Goal: Navigation & Orientation: Find specific page/section

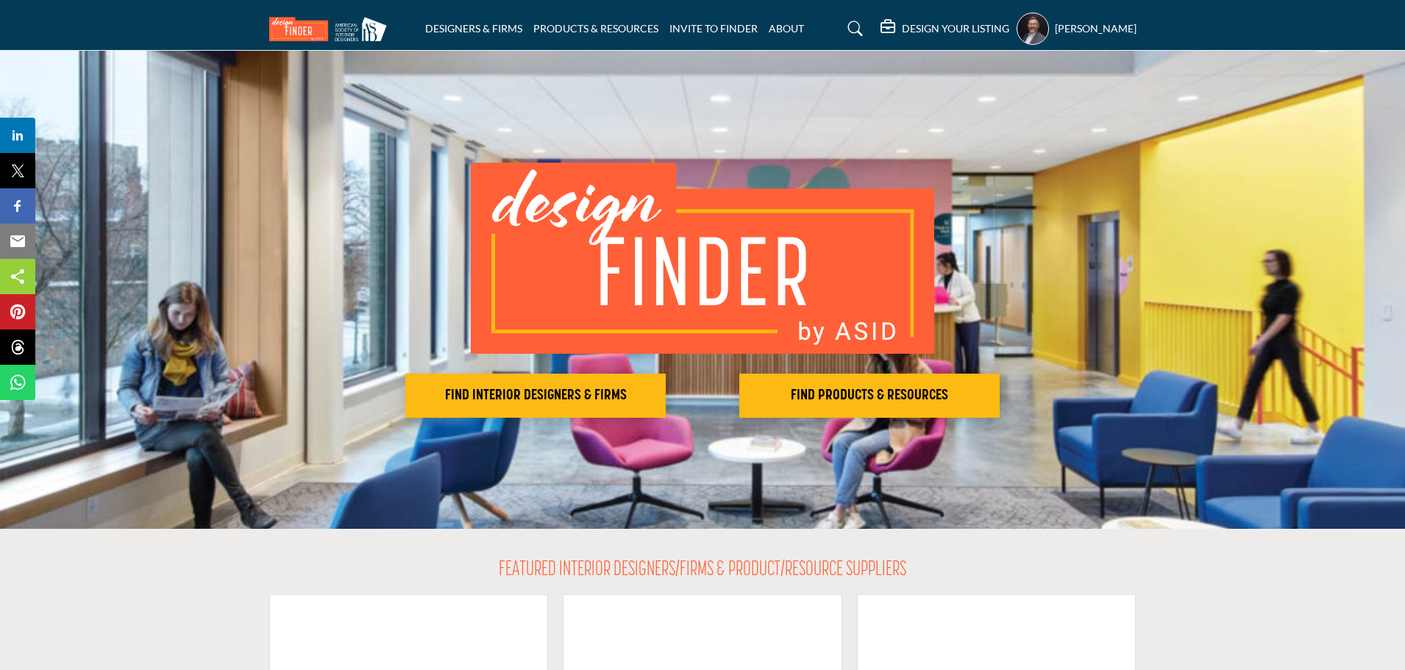
click at [1070, 30] on h5 "[PERSON_NAME]" at bounding box center [1096, 28] width 82 height 15
click at [1108, 31] on h5 "[PERSON_NAME]" at bounding box center [1096, 28] width 82 height 15
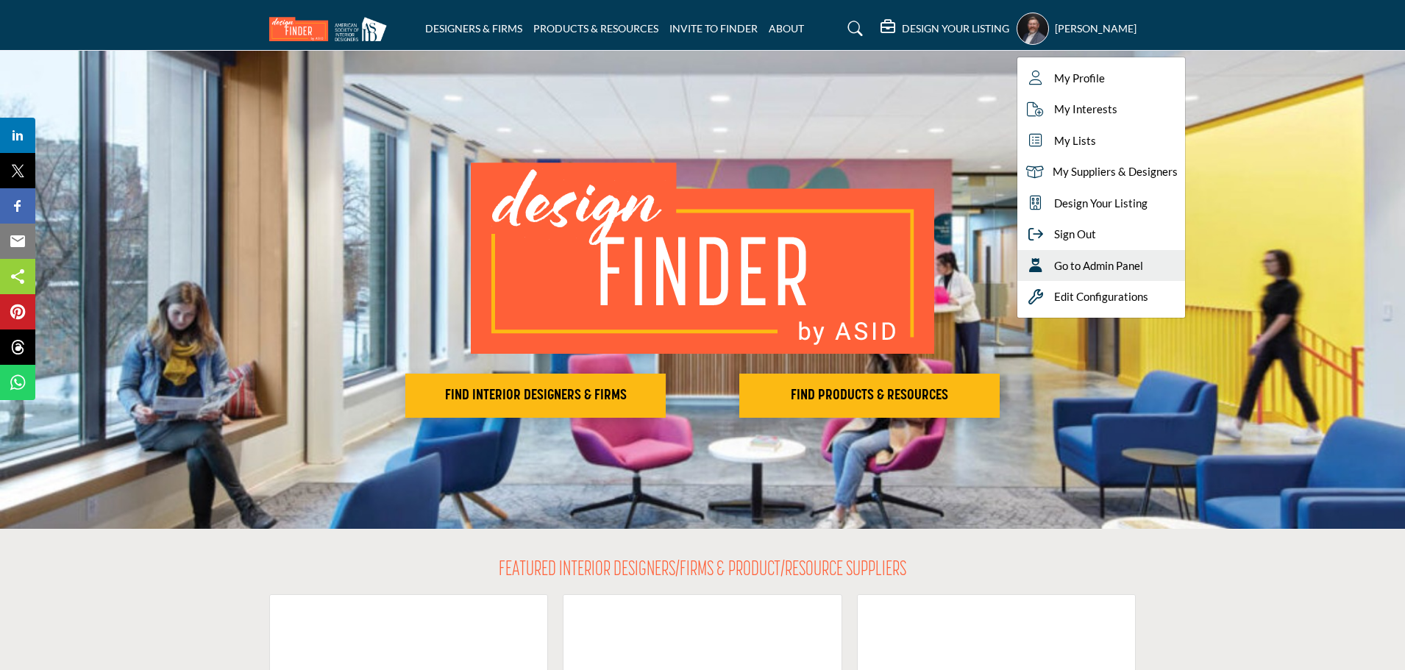
click at [1097, 255] on div "Go to Admin Panel" at bounding box center [1101, 266] width 168 height 32
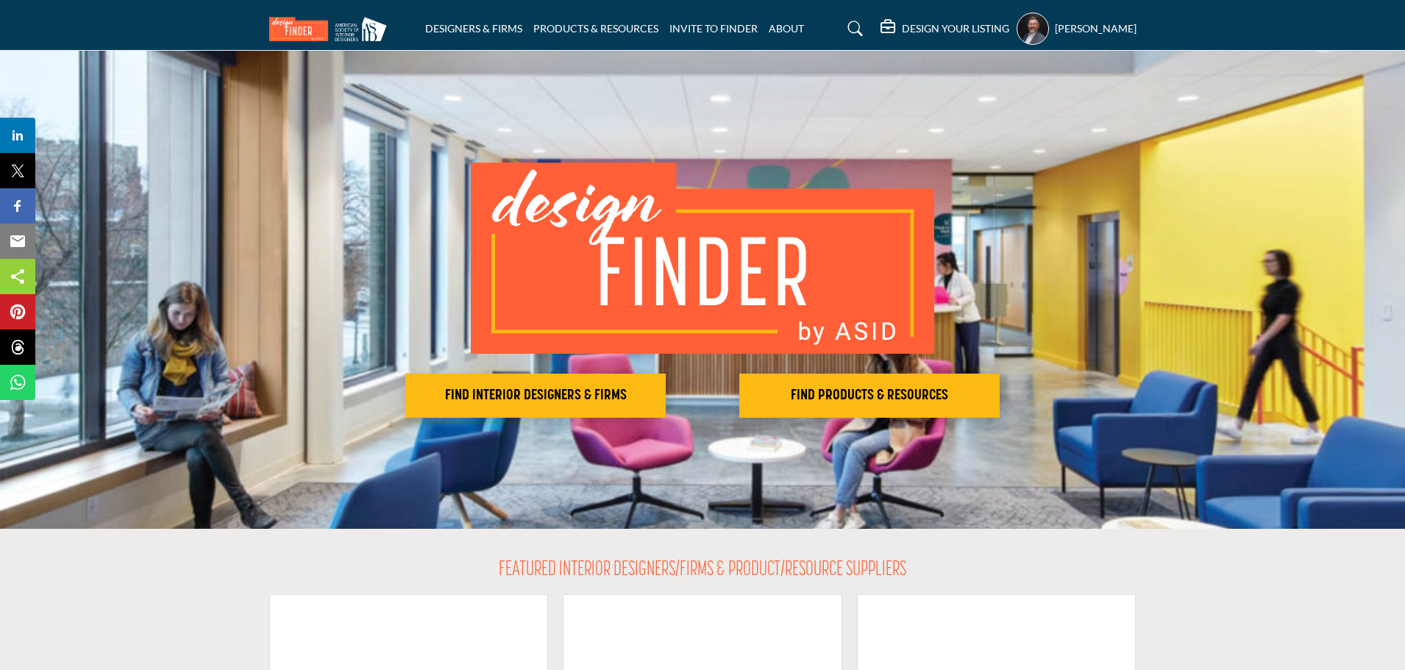
click at [1084, 25] on h5 "[PERSON_NAME]" at bounding box center [1096, 28] width 82 height 15
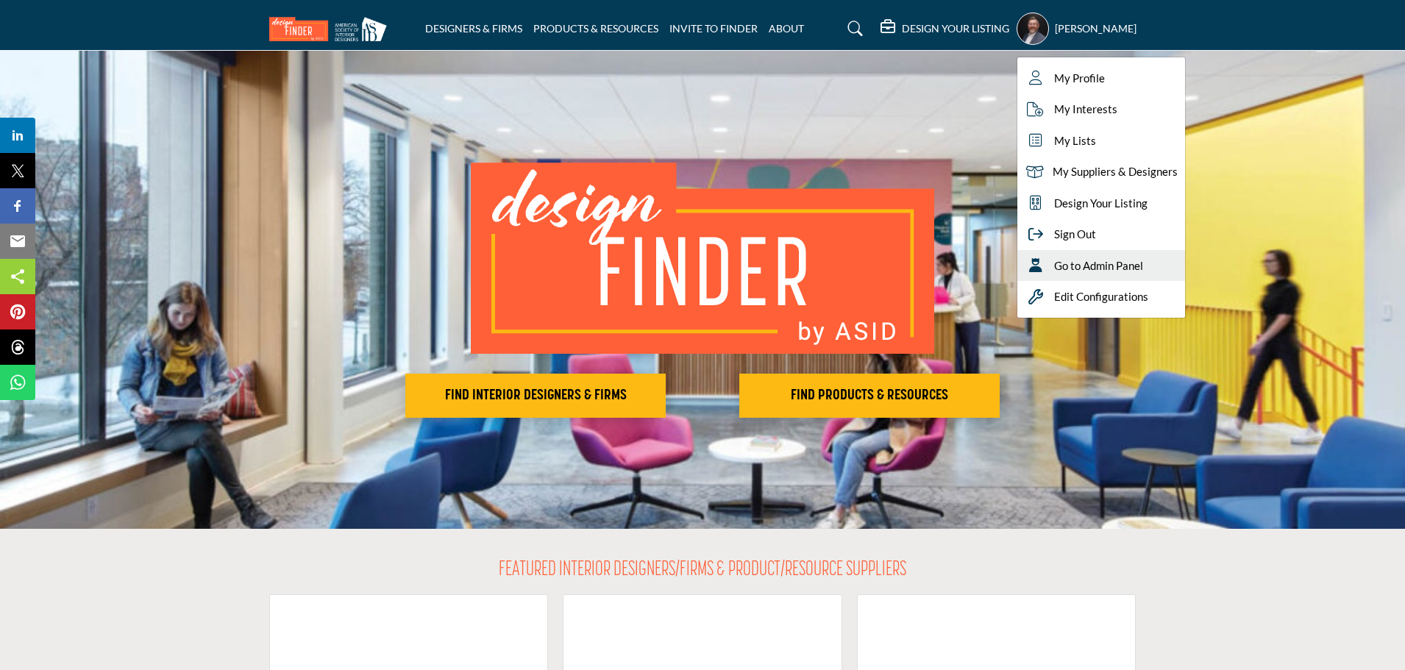
click at [1105, 258] on span "Go to Admin Panel" at bounding box center [1098, 265] width 89 height 17
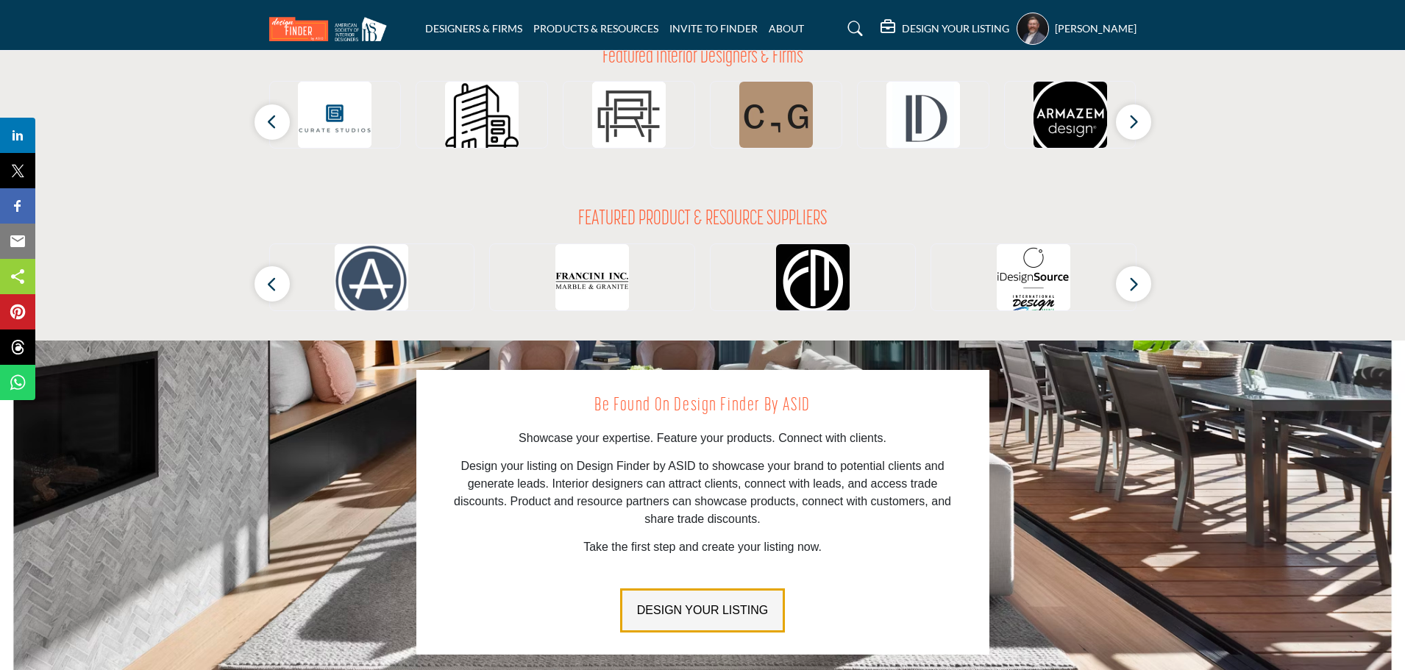
scroll to position [1711, 0]
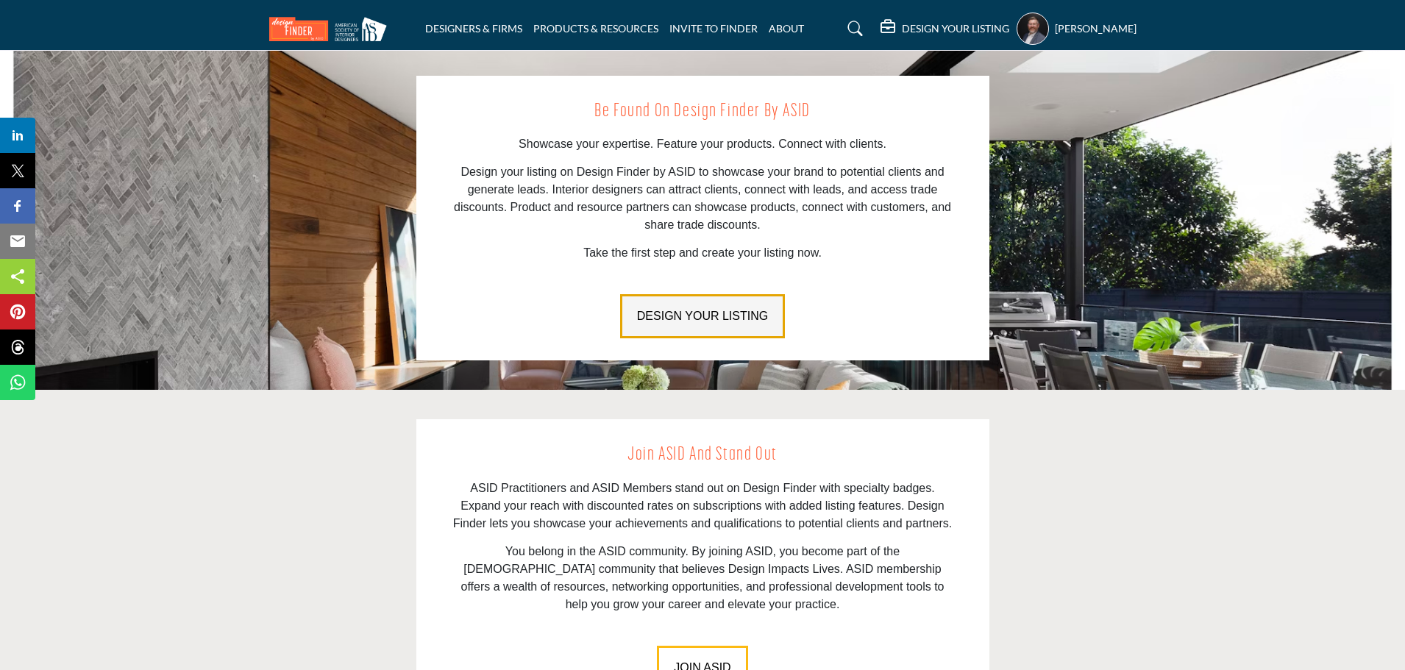
click at [688, 304] on button "DESIGN YOUR LISTING" at bounding box center [702, 316] width 165 height 44
click at [941, 30] on h5 "DESIGN YOUR LISTING" at bounding box center [955, 28] width 107 height 13
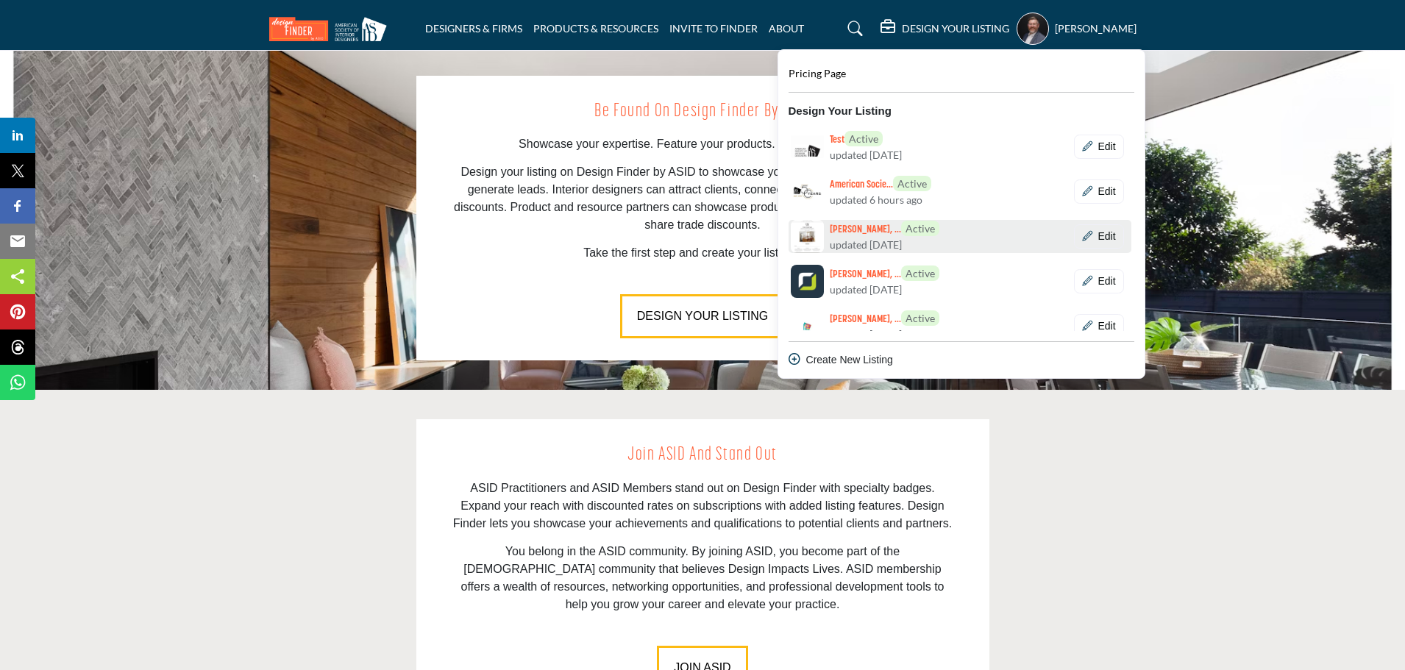
scroll to position [101, 0]
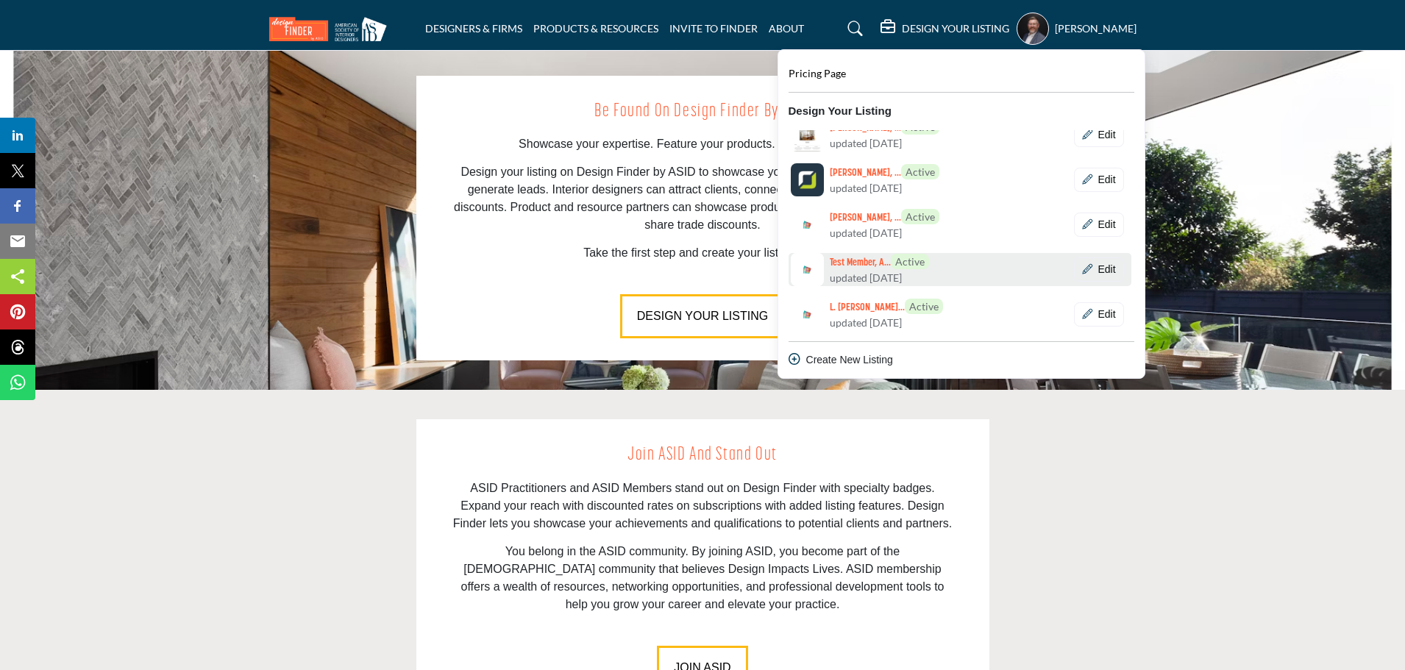
click at [976, 262] on link "Test Member, A... Active updated 1 month ago" at bounding box center [888, 269] width 201 height 33
